Goal: Information Seeking & Learning: Learn about a topic

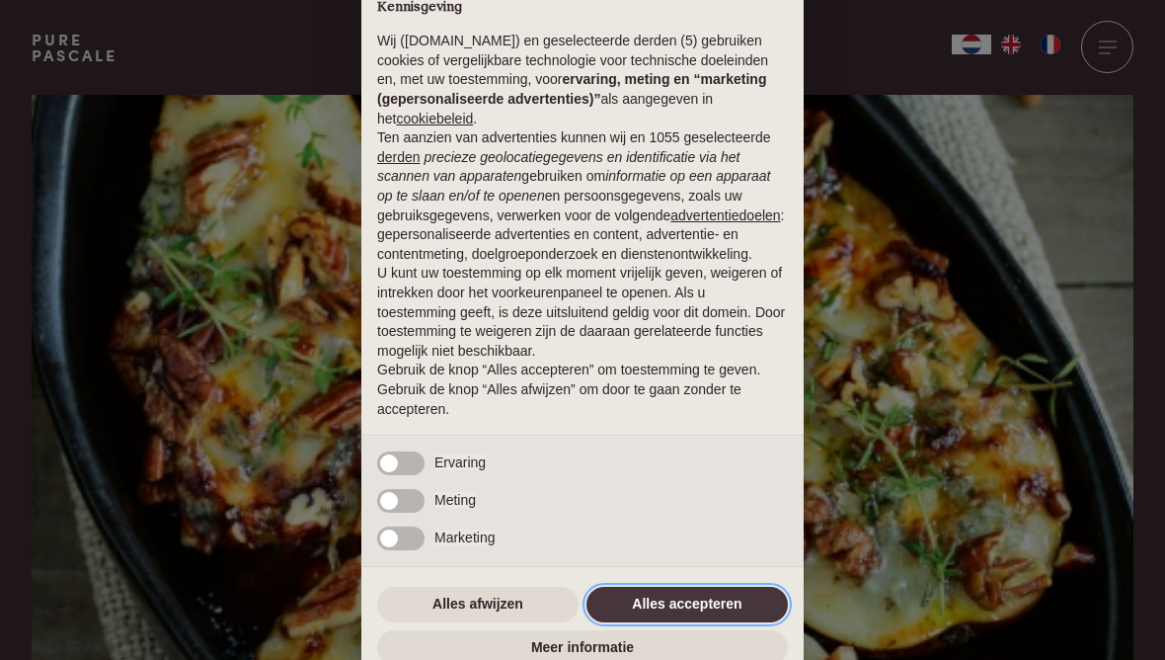
click at [643, 612] on button "Alles accepteren" at bounding box center [687, 605] width 201 height 36
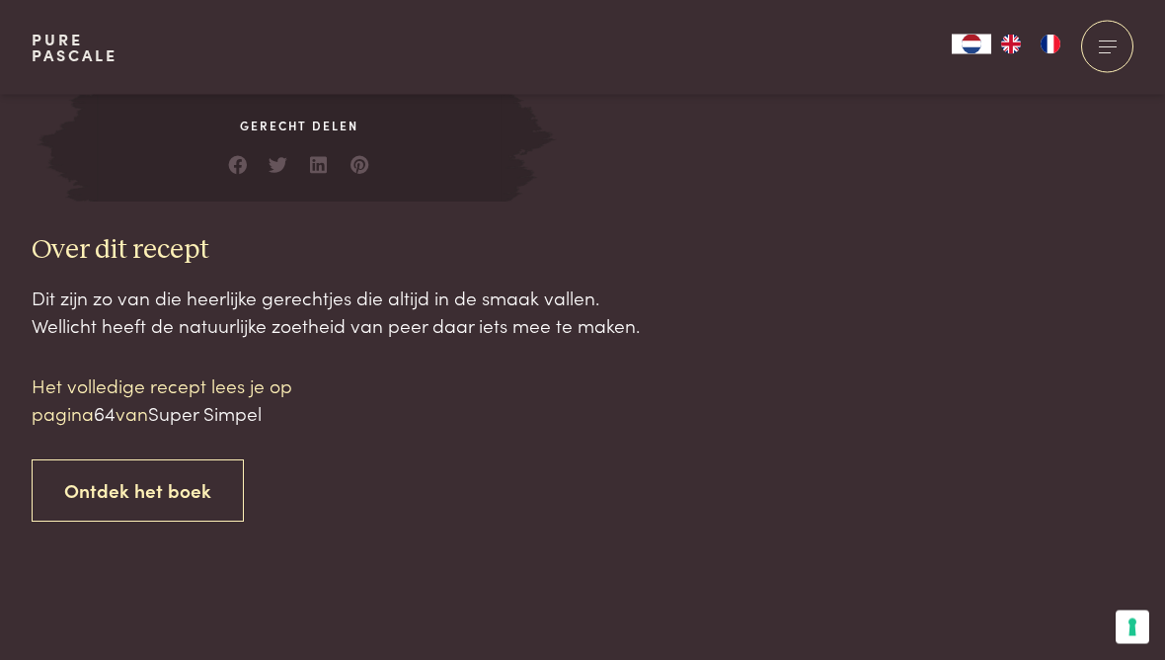
scroll to position [1830, 0]
click at [137, 390] on p "Het volledige recept lees je op pagina 64 van Super Simpel" at bounding box center [200, 399] width 336 height 56
click at [204, 382] on p "Het volledige recept lees je op pagina 64 van Super Simpel" at bounding box center [200, 399] width 336 height 56
click at [124, 408] on p "Het volledige recept lees je op pagina 64 van Super Simpel" at bounding box center [200, 399] width 336 height 56
click at [155, 476] on link "Ontdek het boek" at bounding box center [138, 490] width 212 height 62
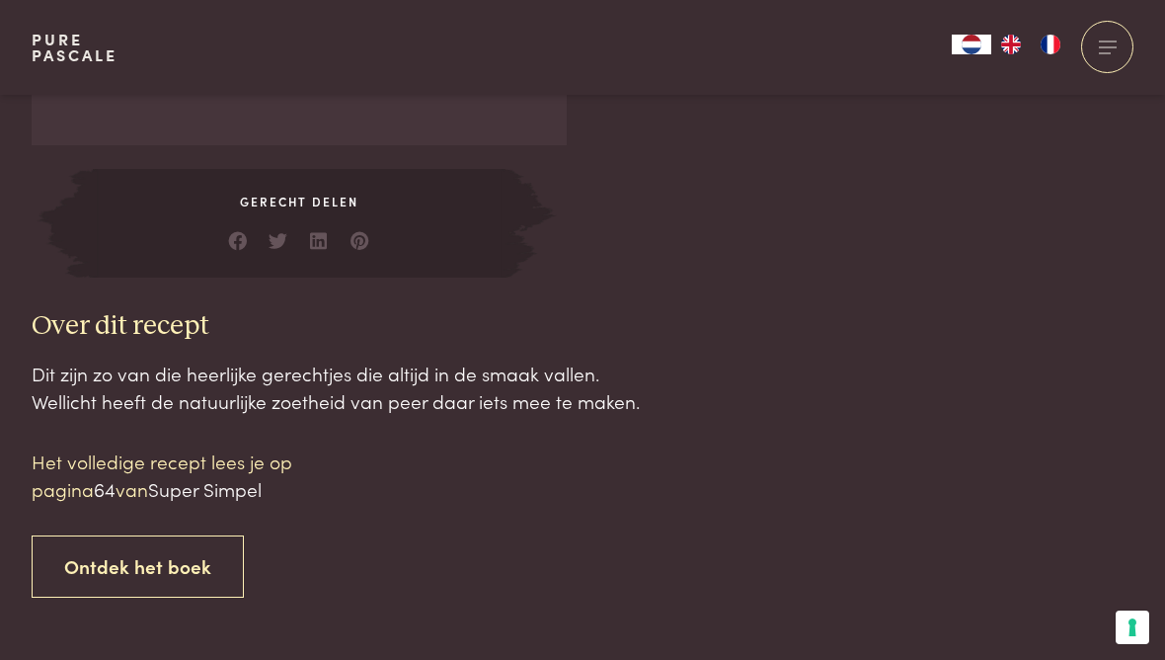
scroll to position [1760, 0]
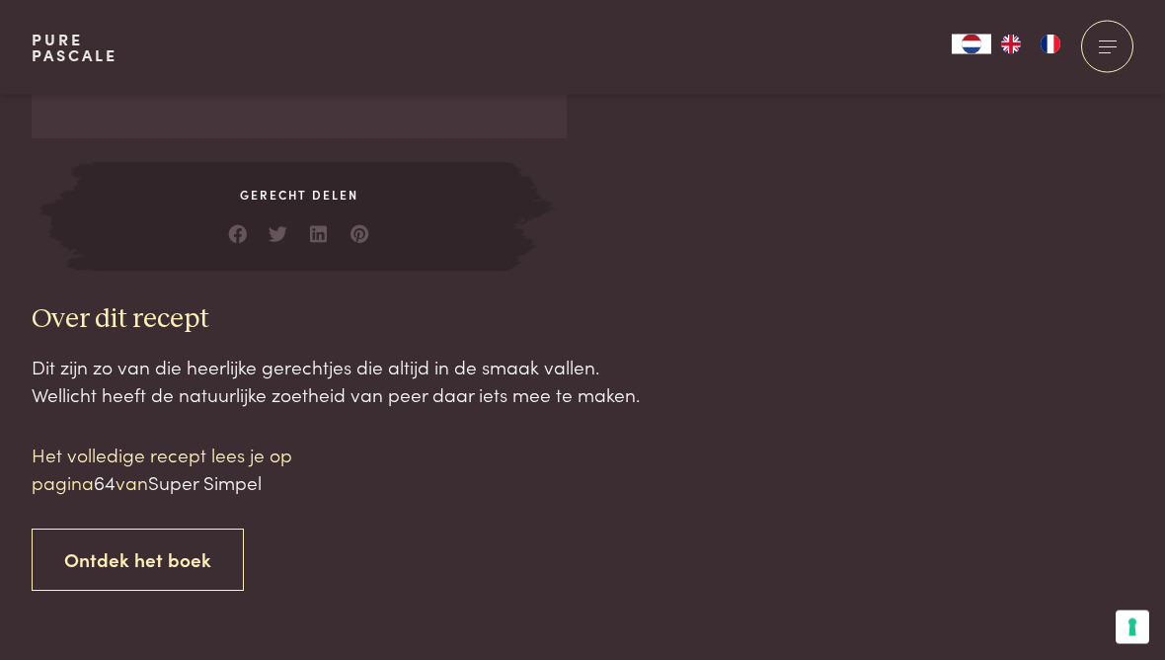
click at [87, 458] on p "Het volledige recept lees je op pagina 64 van Super Simpel" at bounding box center [200, 469] width 336 height 56
click at [208, 478] on span "Super Simpel" at bounding box center [205, 482] width 114 height 27
click at [147, 309] on h3 "Over dit recept" at bounding box center [347, 320] width 630 height 35
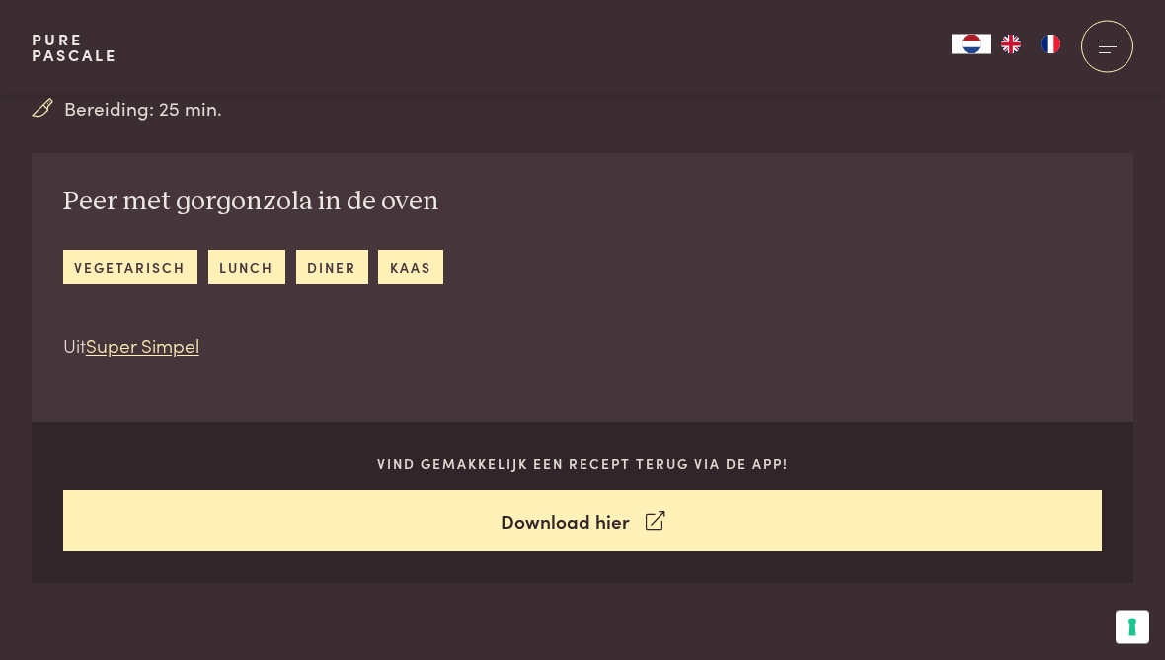
scroll to position [752, 0]
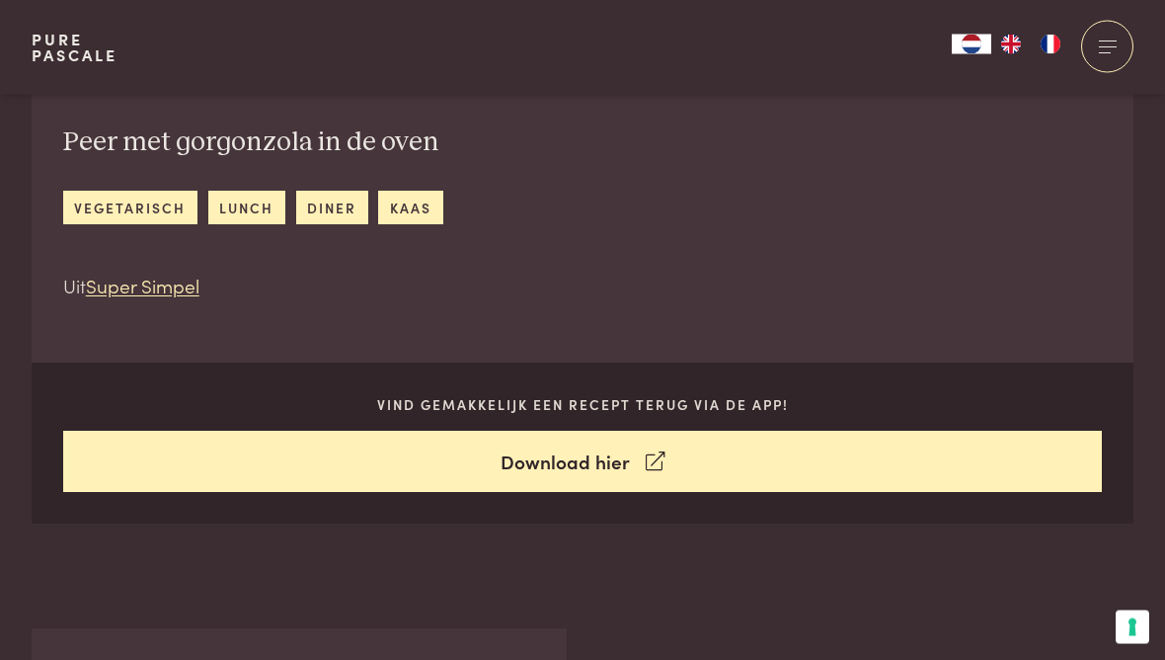
click at [247, 213] on link "lunch" at bounding box center [246, 208] width 77 height 33
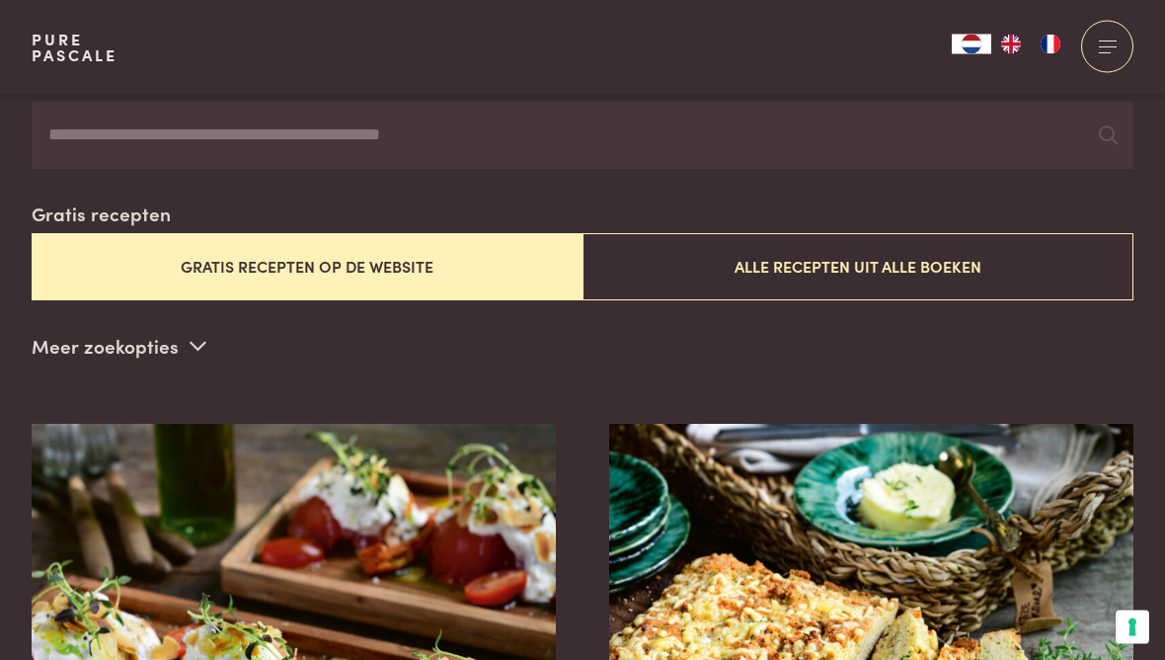
scroll to position [415, 0]
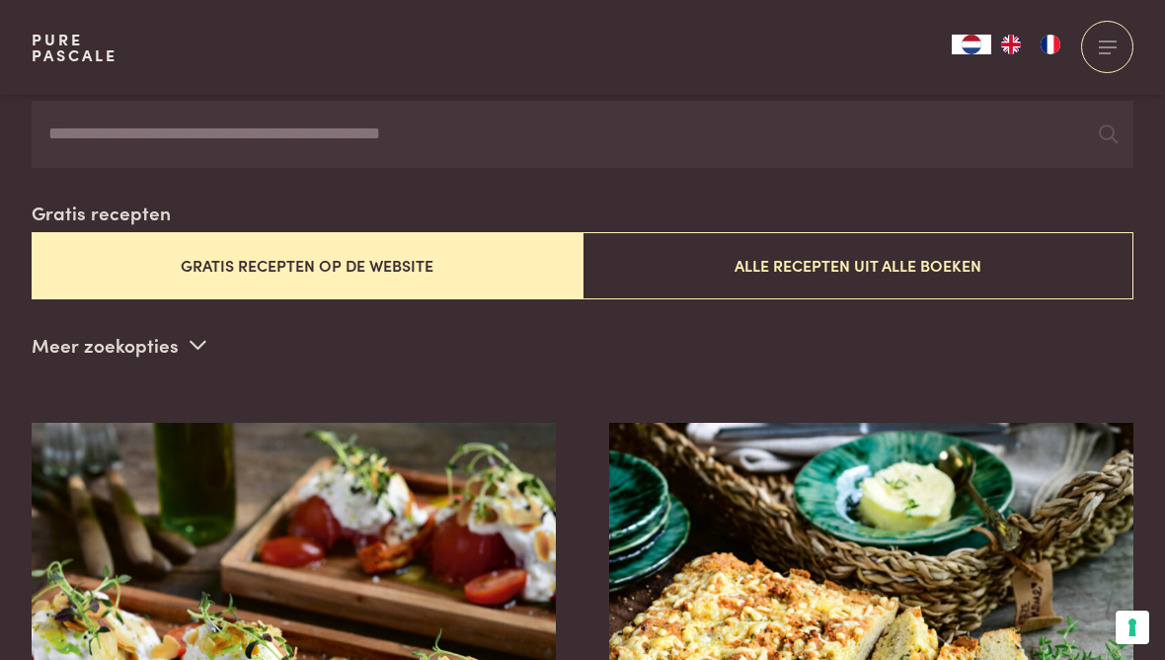
click at [382, 272] on button "Gratis recepten op de website" at bounding box center [307, 265] width 551 height 66
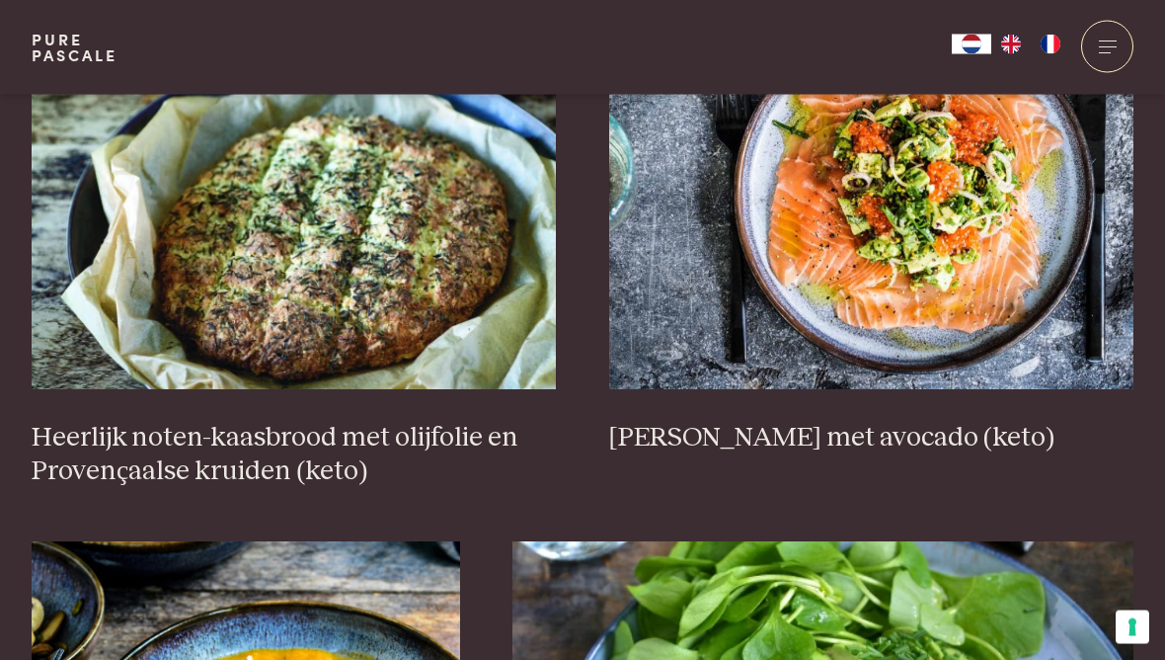
scroll to position [2408, 0]
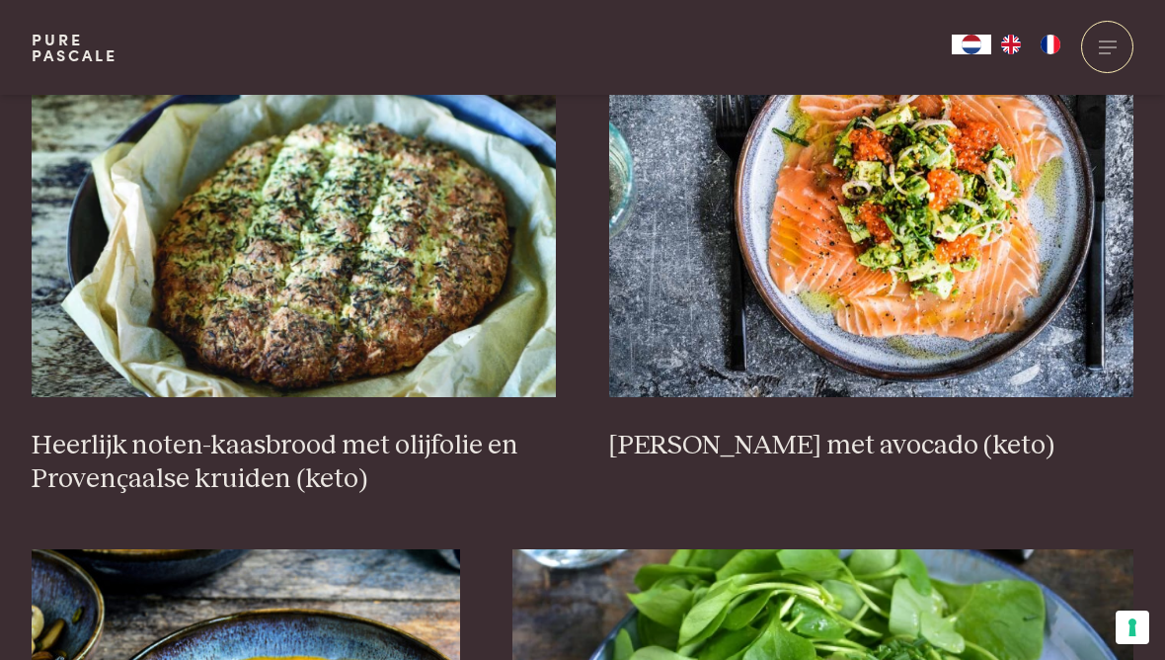
click at [922, 230] on img at bounding box center [871, 199] width 525 height 395
click at [938, 252] on img at bounding box center [871, 199] width 525 height 395
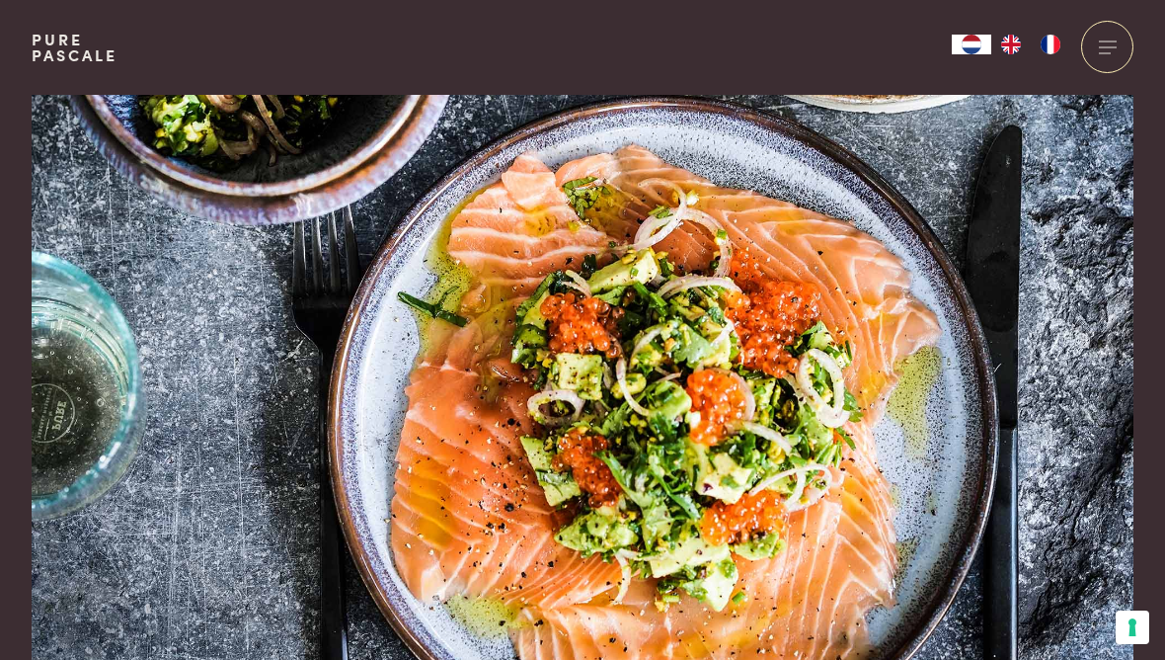
click at [810, 287] on img at bounding box center [583, 426] width 1102 height 662
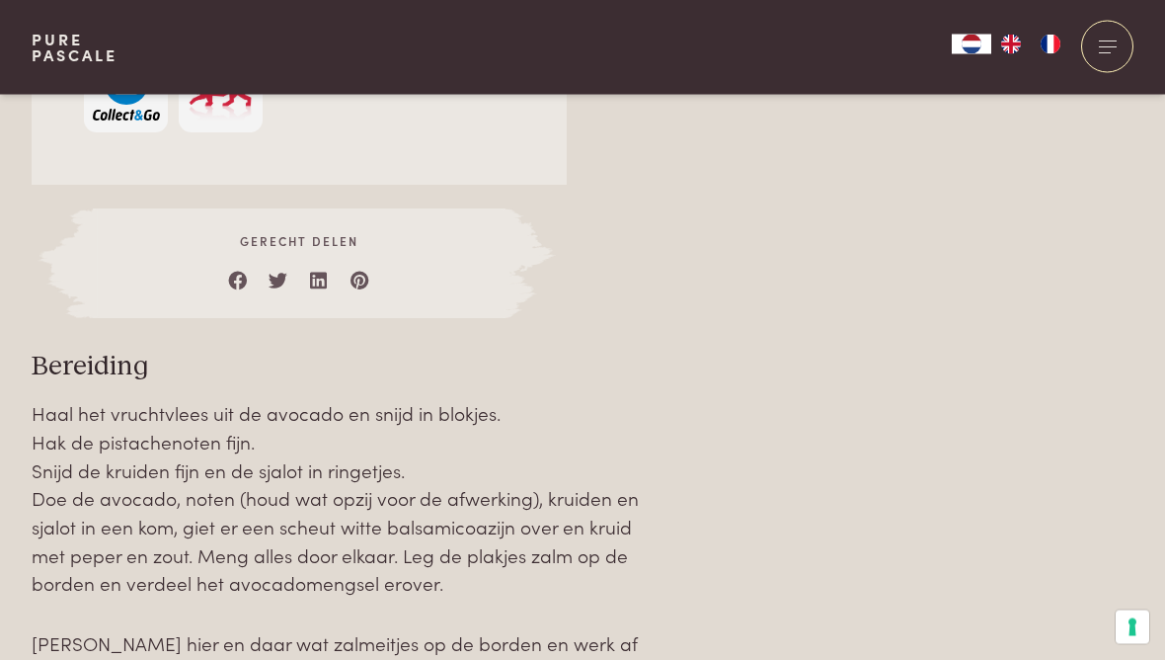
scroll to position [1968, 0]
